Goal: Task Accomplishment & Management: Manage account settings

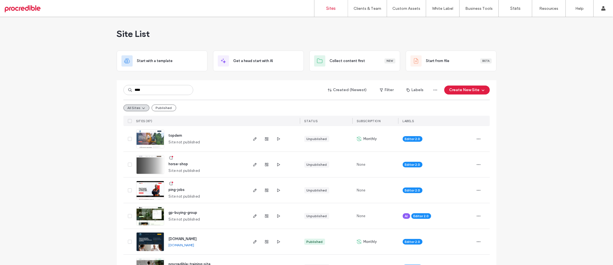
type input "*****"
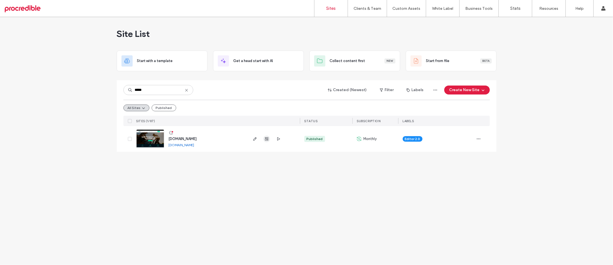
click at [268, 136] on span "button" at bounding box center [266, 138] width 7 height 7
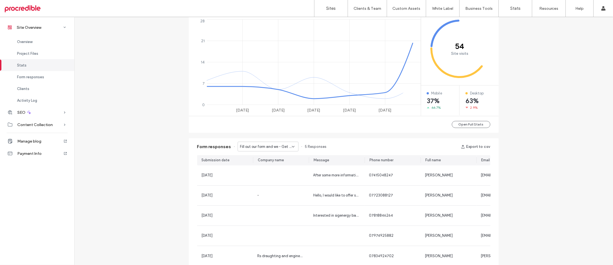
scroll to position [264, 0]
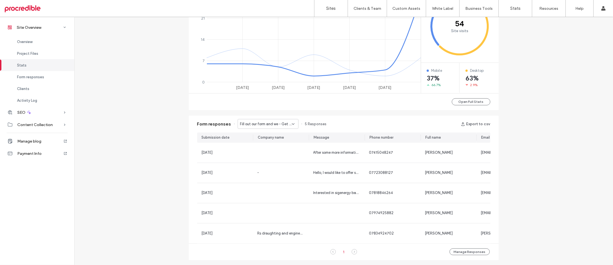
click at [285, 129] on div "Form responses Fill out our form and we - Get a quote page 5 Responses Export t…" at bounding box center [344, 124] width 310 height 17
click at [292, 122] on icon at bounding box center [293, 124] width 4 height 4
click at [276, 147] on div "Fill out our form and we - Home page" at bounding box center [265, 144] width 60 height 10
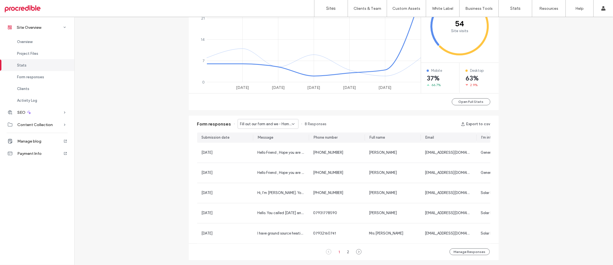
scroll to position [275, 0]
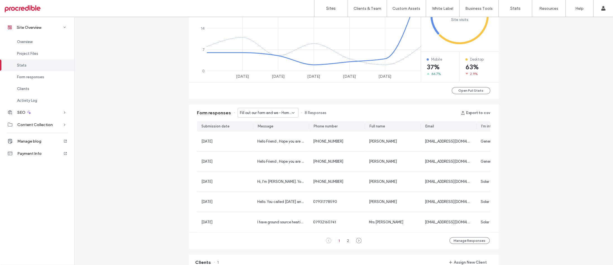
click at [291, 113] on icon at bounding box center [293, 113] width 4 height 4
click at [273, 140] on span "Contact Us - Contact page" at bounding box center [260, 142] width 47 height 6
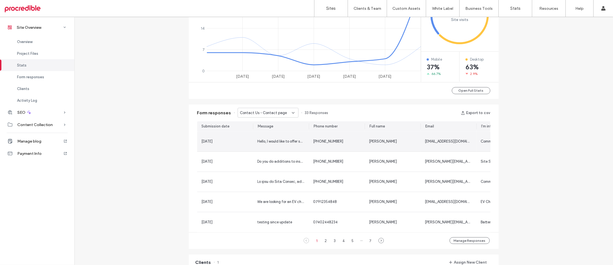
click at [213, 141] on span "[DATE]" at bounding box center [207, 141] width 11 height 4
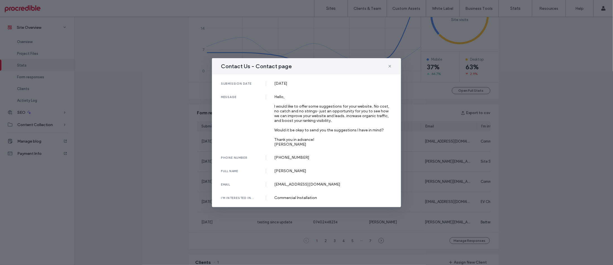
click at [218, 141] on div "submission date [DATE] message Hello, I would like to offer some suggestions fo…" at bounding box center [306, 140] width 189 height 133
click at [389, 67] on icon at bounding box center [390, 66] width 4 height 4
